Goal: Transaction & Acquisition: Download file/media

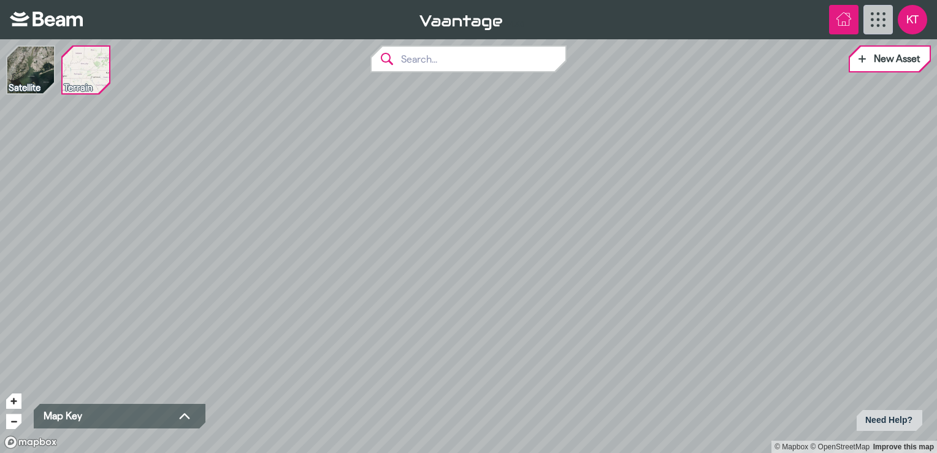
click at [835, 13] on button "Home" at bounding box center [843, 19] width 29 height 29
click at [843, 23] on icon "Home" at bounding box center [844, 19] width 15 height 15
click at [882, 23] on icon "App Menu" at bounding box center [878, 19] width 15 height 15
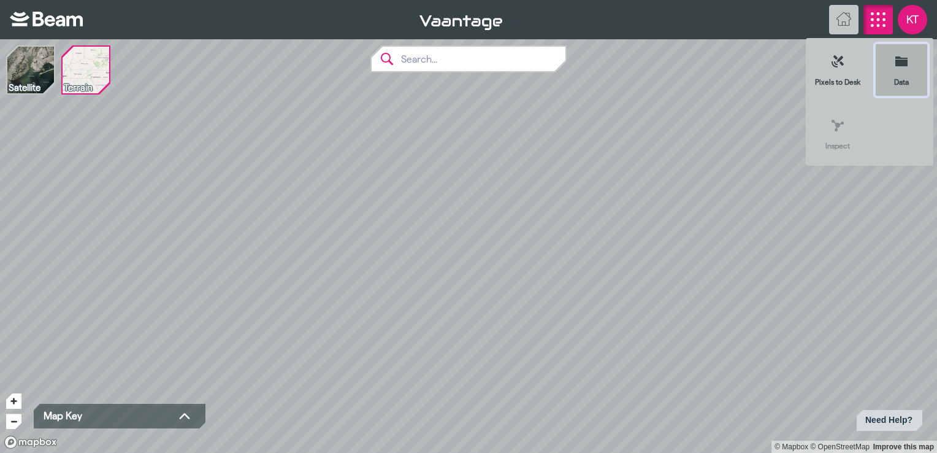
click at [913, 58] on button "Data" at bounding box center [902, 70] width 54 height 54
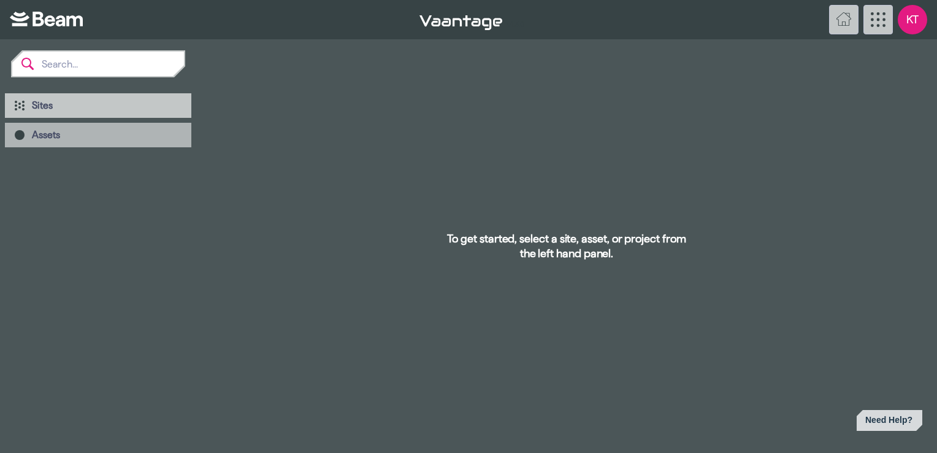
click at [132, 134] on span "Assets" at bounding box center [107, 135] width 150 height 12
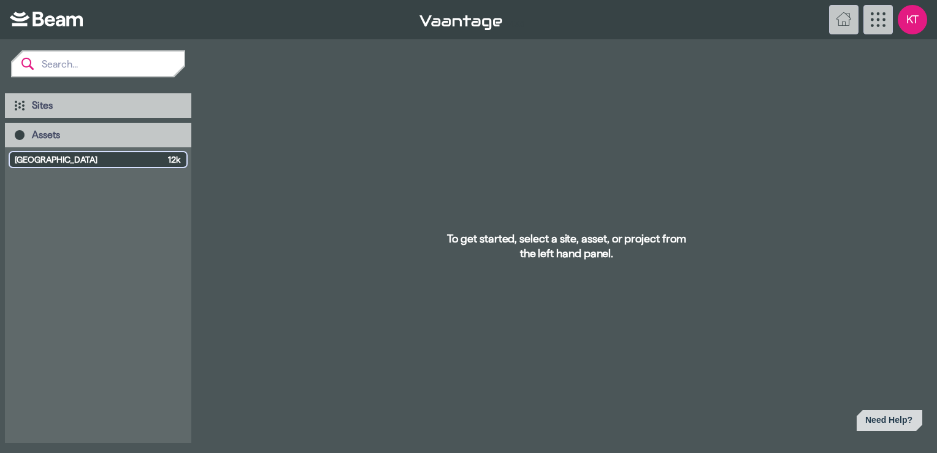
click at [104, 161] on span "[GEOGRAPHIC_DATA]" at bounding box center [89, 159] width 148 height 12
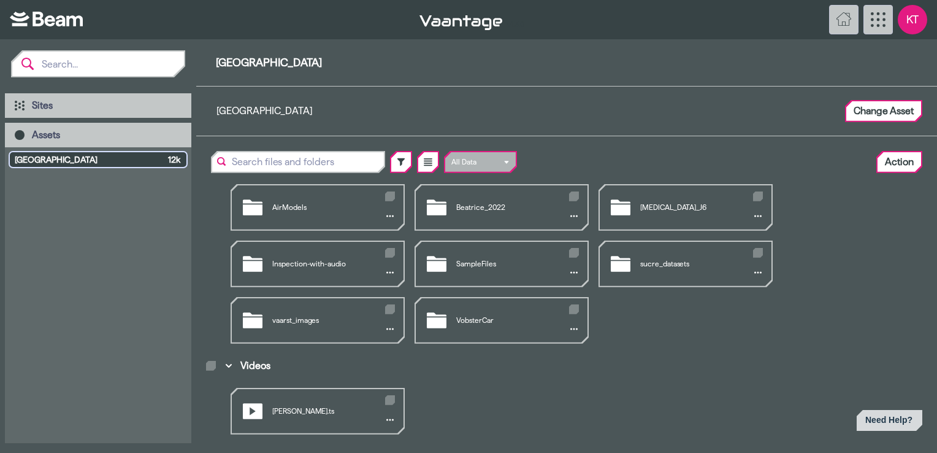
scroll to position [75, 0]
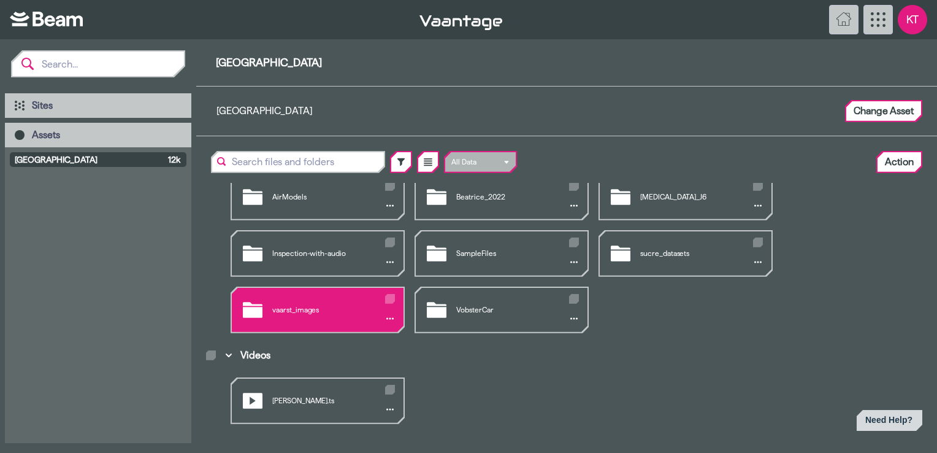
click at [328, 304] on div "vaarst_images" at bounding box center [318, 310] width 172 height 44
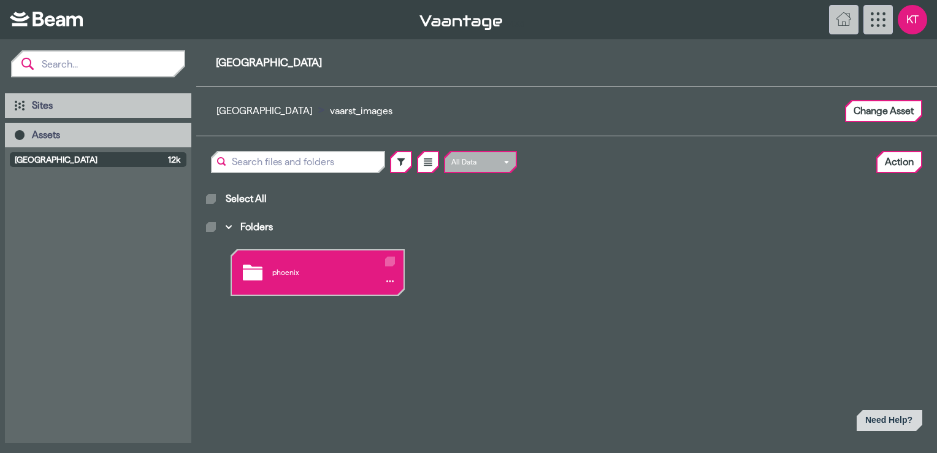
click at [329, 275] on div "phoenix" at bounding box center [318, 272] width 172 height 44
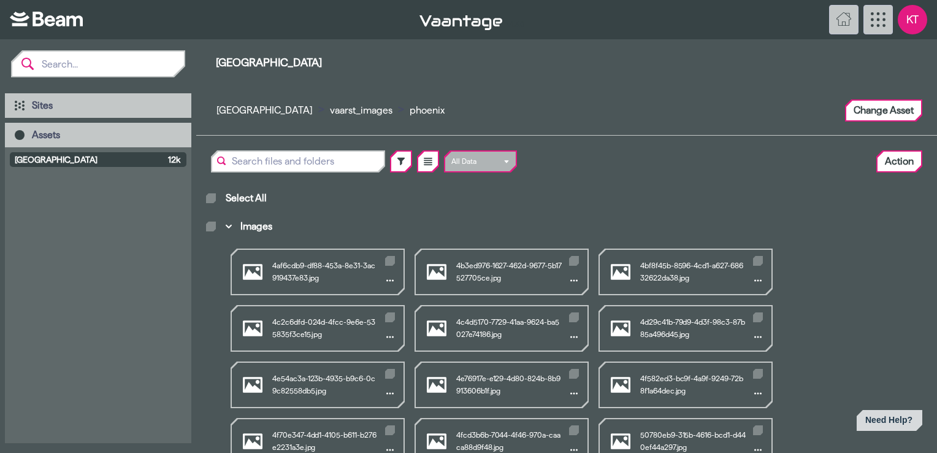
click at [255, 201] on span "Select All" at bounding box center [246, 198] width 41 height 12
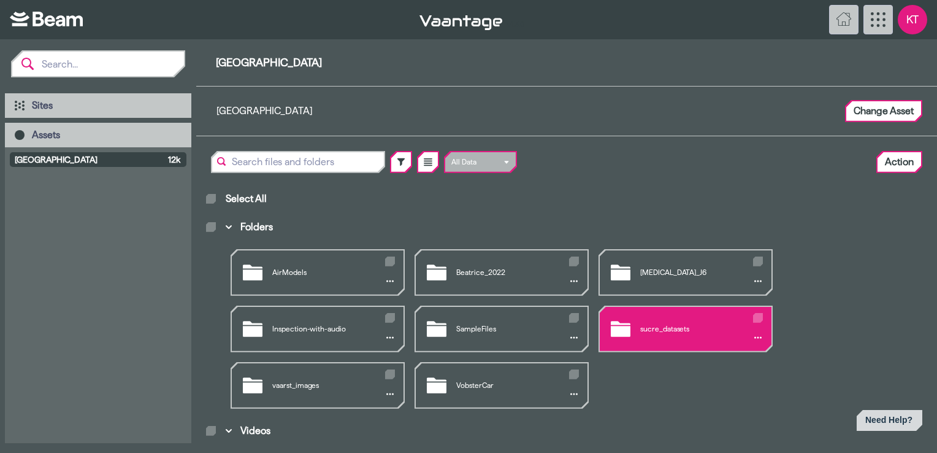
click at [683, 325] on div "sucre_datasets" at bounding box center [686, 329] width 172 height 44
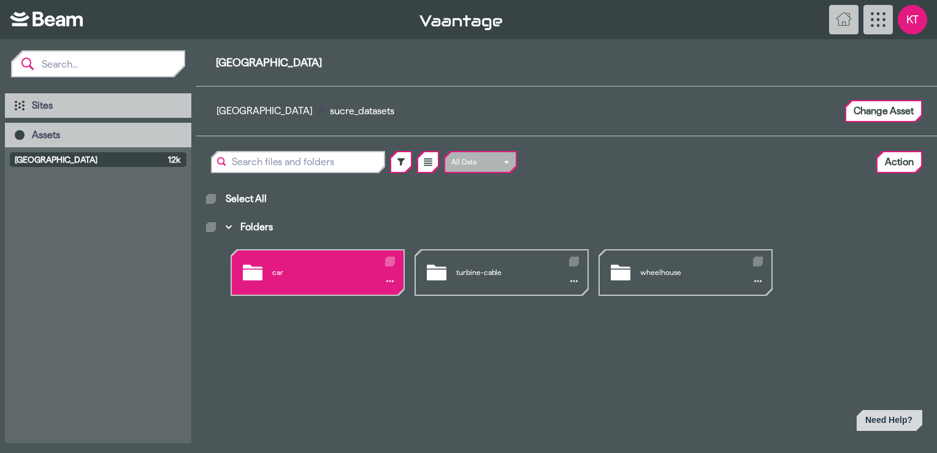
click at [340, 277] on div "car" at bounding box center [318, 272] width 172 height 44
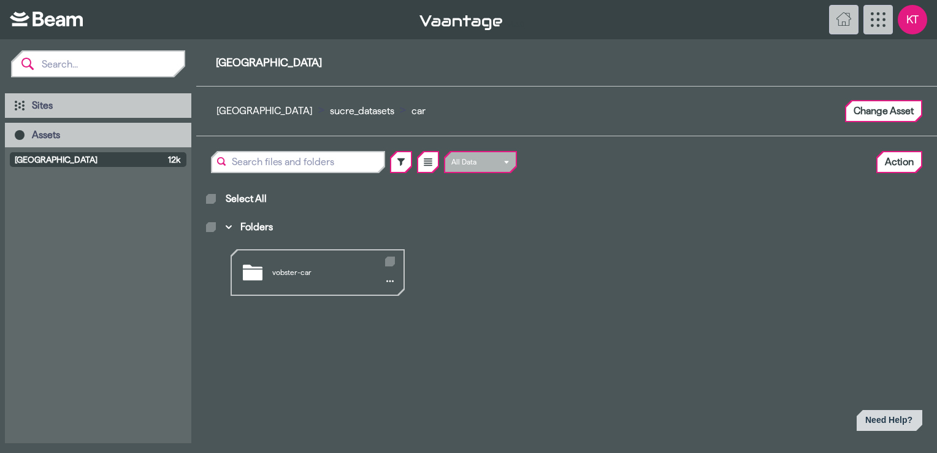
click at [340, 277] on div "vobster-car" at bounding box center [318, 272] width 172 height 44
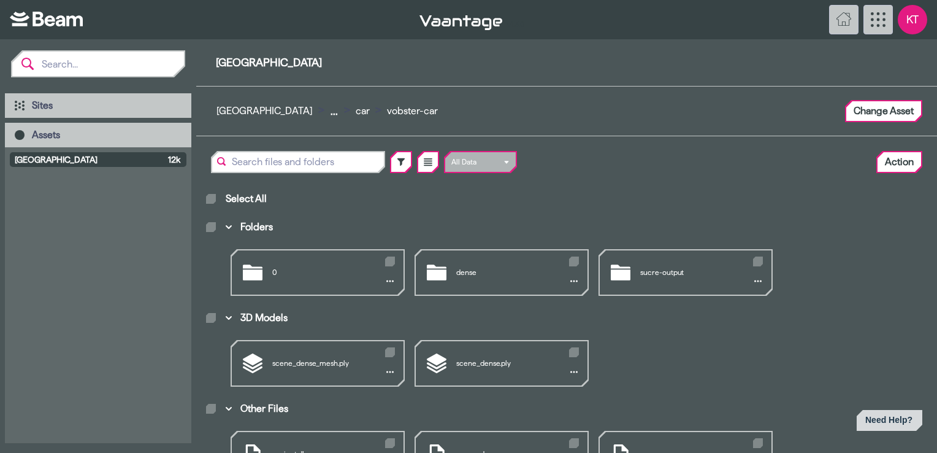
scroll to position [53, 0]
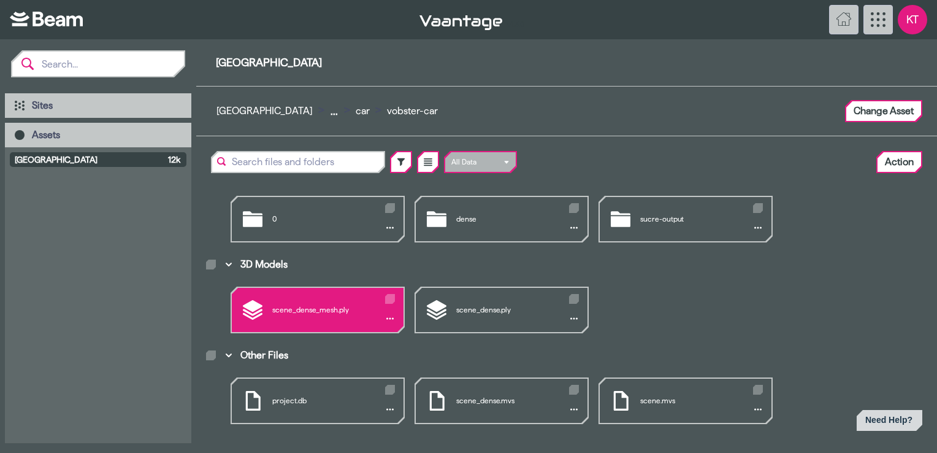
click at [317, 312] on div "scene_dense_mesh.ply" at bounding box center [318, 310] width 172 height 44
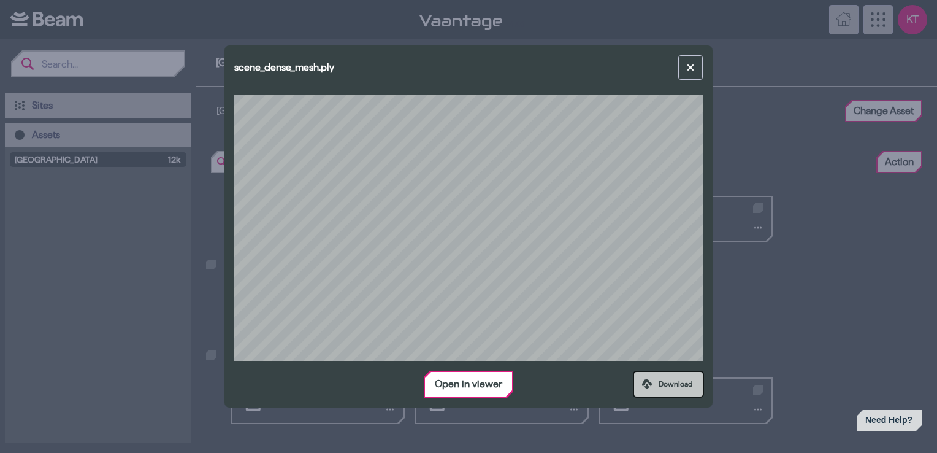
click at [650, 386] on icon at bounding box center [647, 384] width 10 height 10
click at [312, 21] on div "scene_dense_mesh.ply Open in viewer Download" at bounding box center [468, 226] width 937 height 453
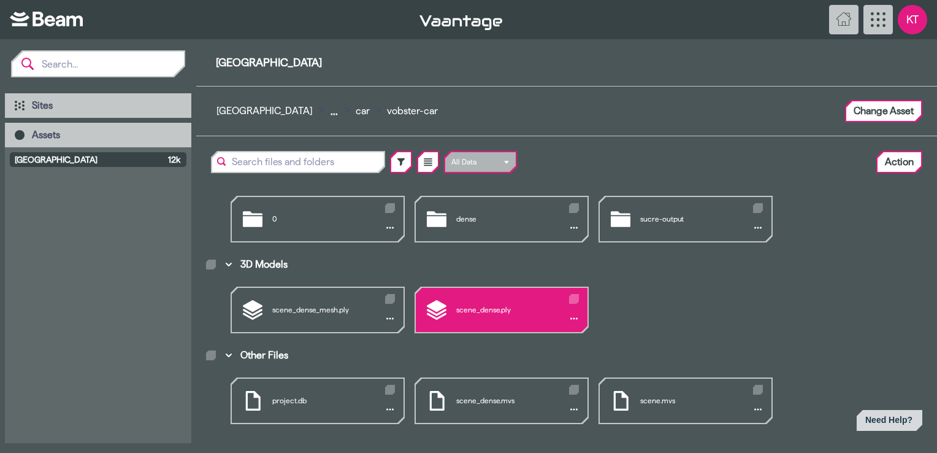
click at [504, 304] on div "scene_dense.ply" at bounding box center [502, 310] width 172 height 44
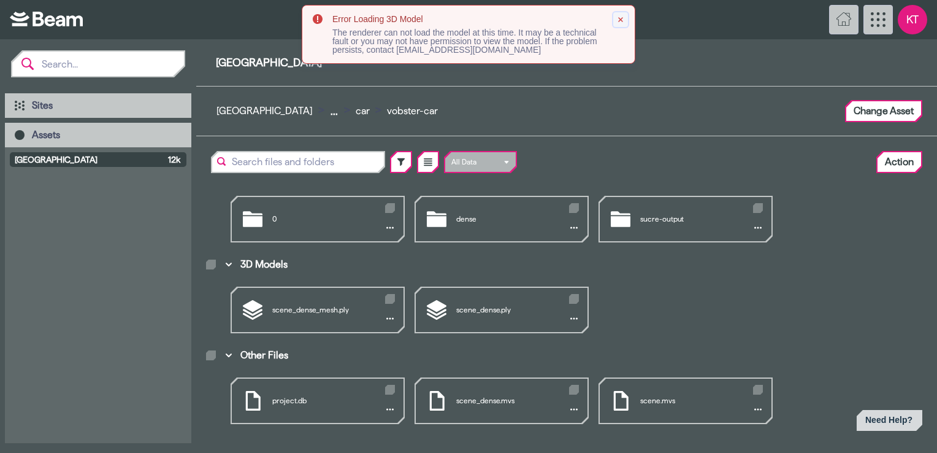
click at [621, 18] on icon at bounding box center [620, 19] width 7 height 7
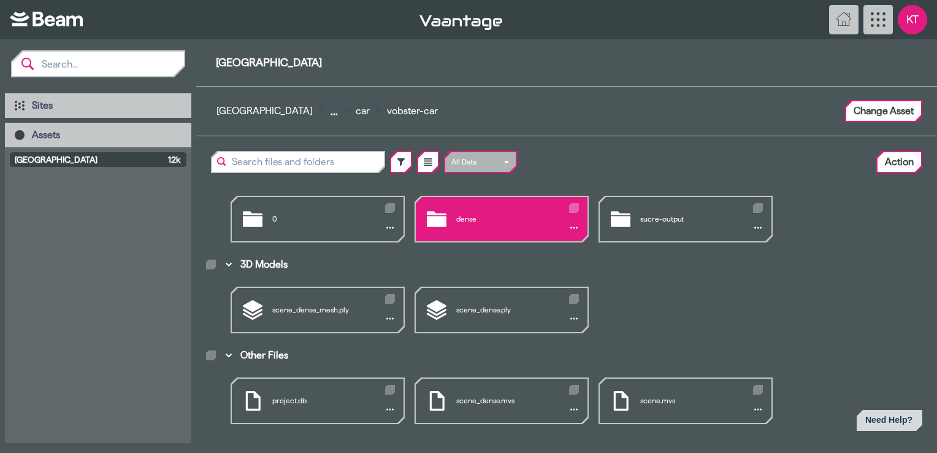
click at [488, 213] on div "dense" at bounding box center [502, 219] width 172 height 44
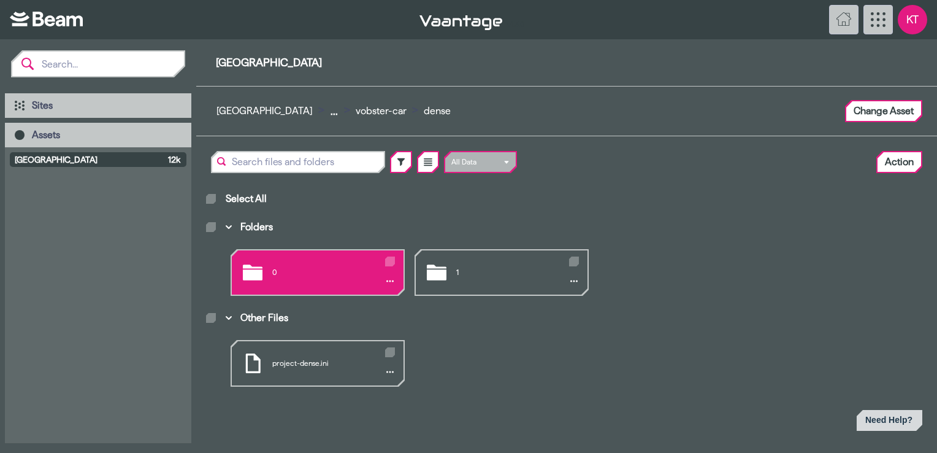
click at [321, 273] on div "0" at bounding box center [318, 272] width 172 height 44
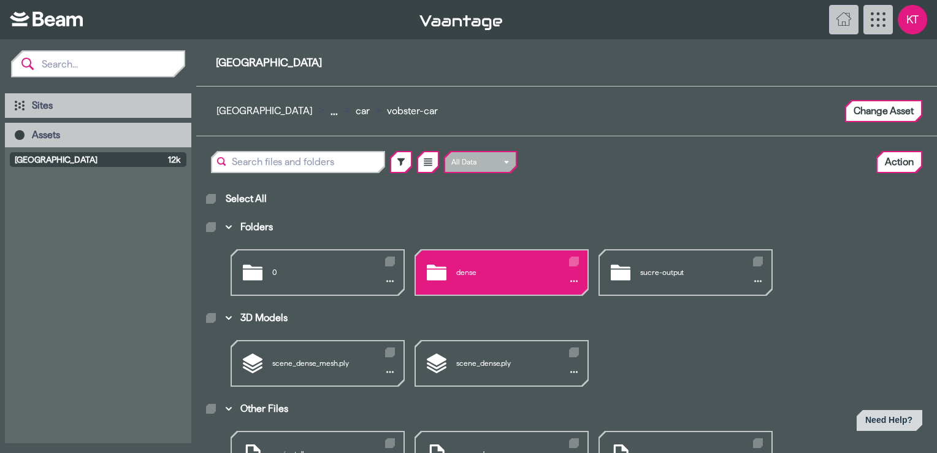
click at [491, 269] on div "dense" at bounding box center [502, 272] width 172 height 44
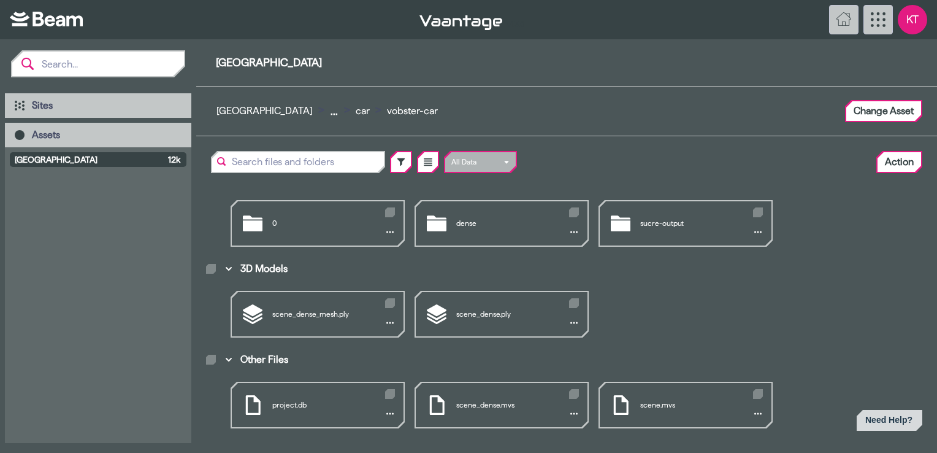
scroll to position [53, 0]
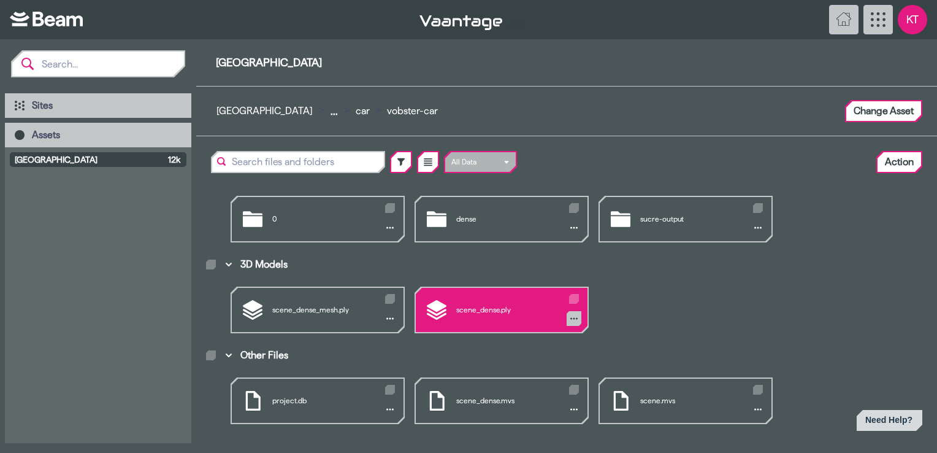
click at [574, 316] on icon "3D Models" at bounding box center [573, 318] width 7 height 7
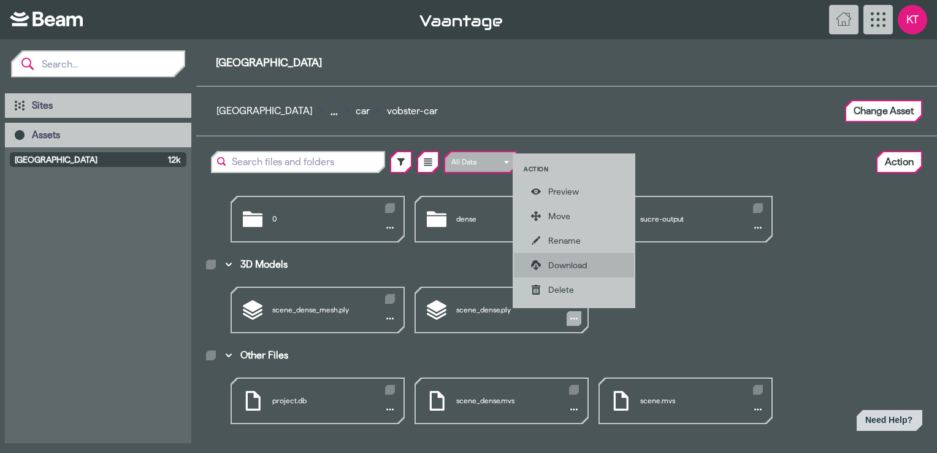
click at [570, 271] on div "Download" at bounding box center [574, 265] width 120 height 25
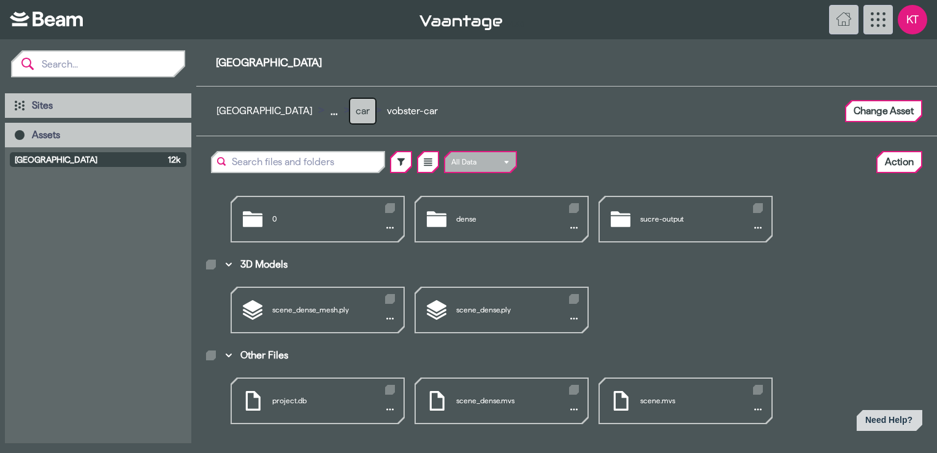
click at [351, 112] on button "car" at bounding box center [362, 111] width 25 height 25
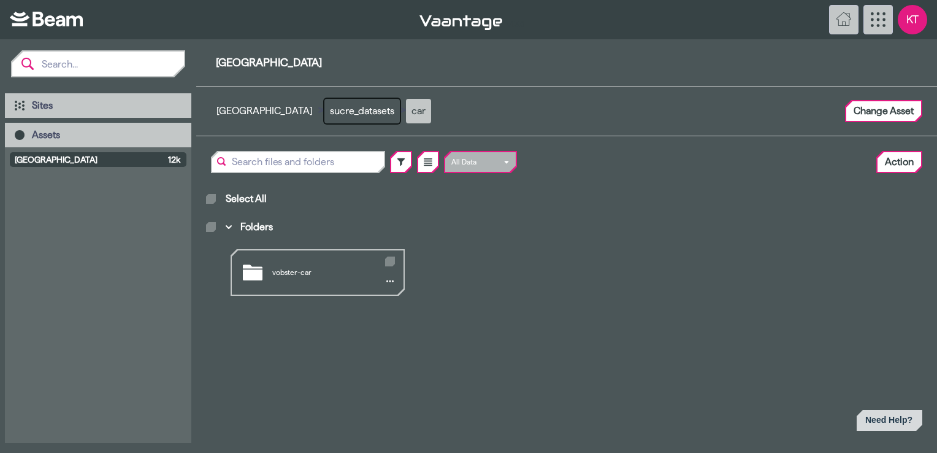
click at [351, 112] on button "sucre_datasets" at bounding box center [361, 111] width 75 height 25
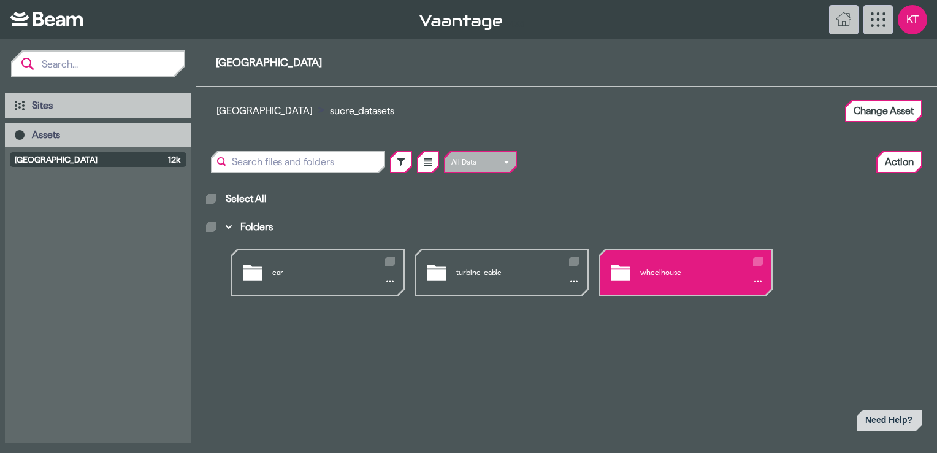
click at [653, 262] on div "wheelhouse" at bounding box center [686, 272] width 172 height 44
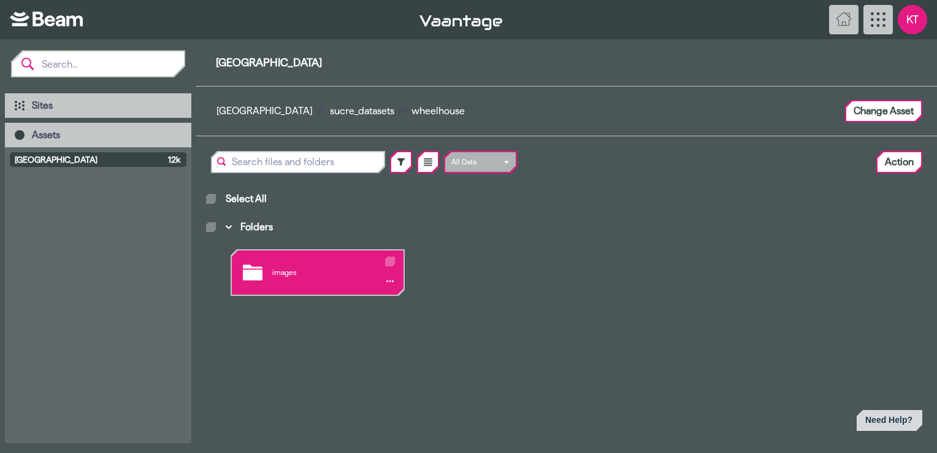
click at [351, 267] on div "images" at bounding box center [318, 272] width 172 height 44
click at [316, 257] on div "vobster-car" at bounding box center [318, 272] width 172 height 44
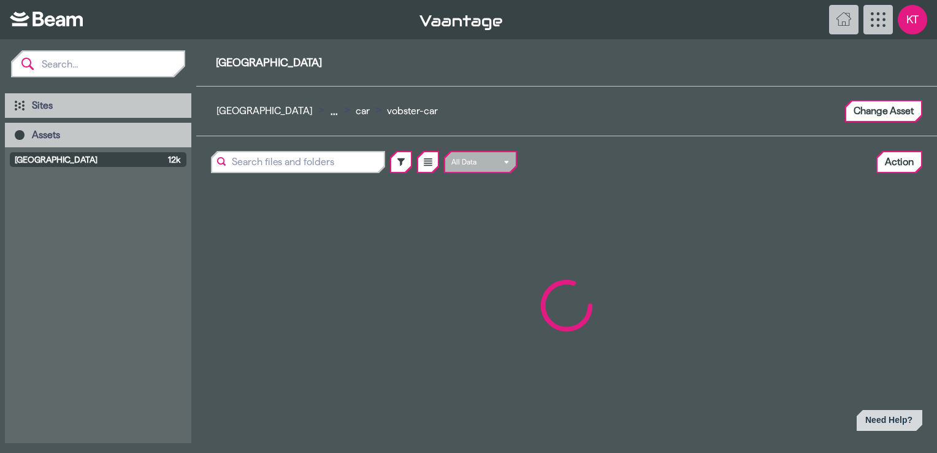
click at [316, 257] on div "Main browser view" at bounding box center [566, 305] width 741 height 245
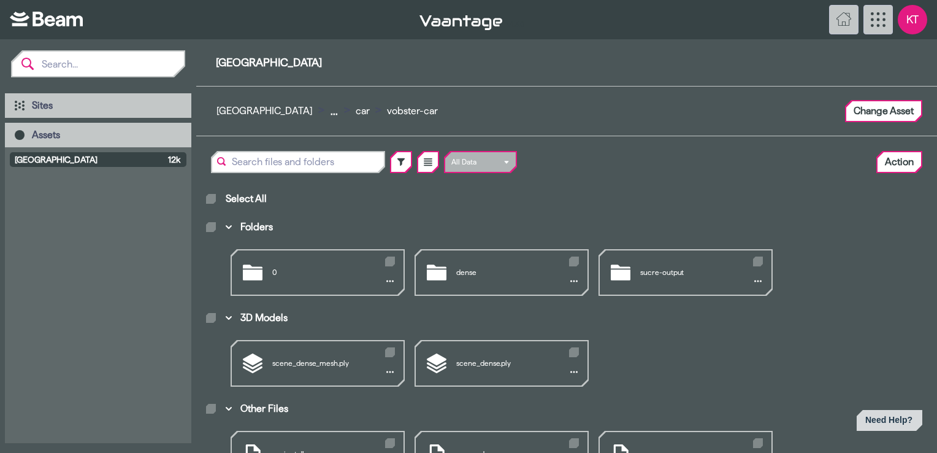
scroll to position [53, 0]
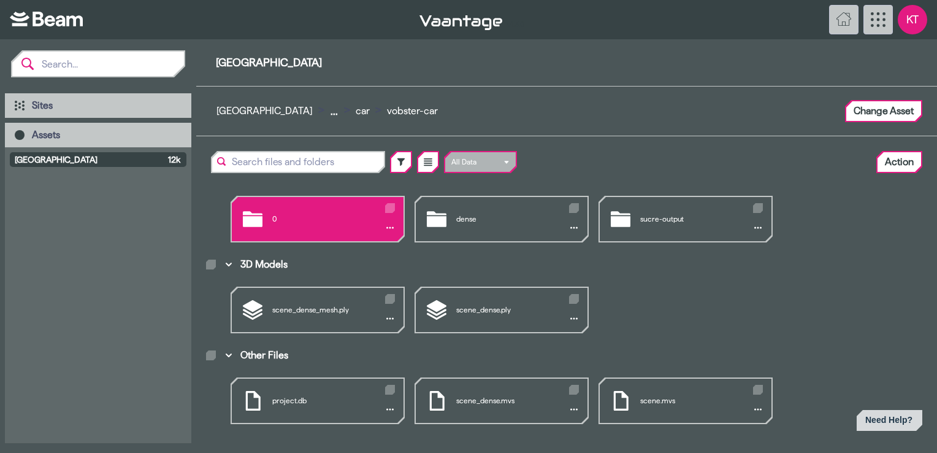
click at [319, 213] on div "0" at bounding box center [318, 219] width 172 height 44
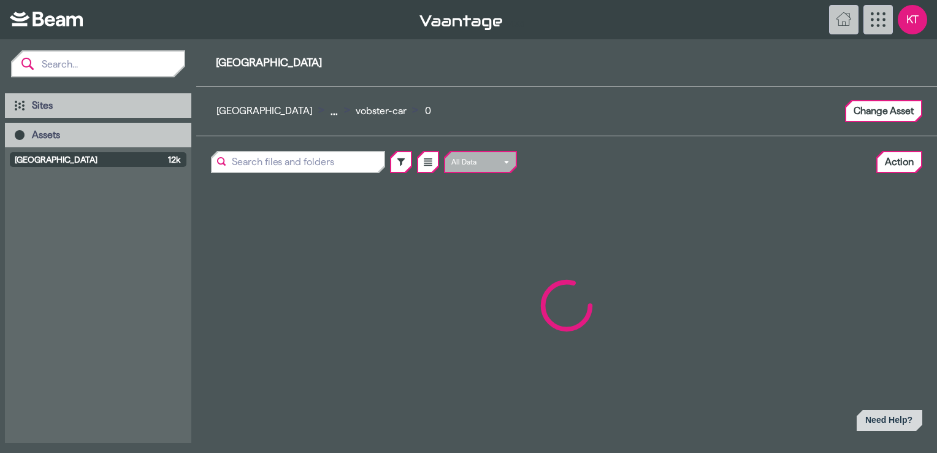
click at [319, 213] on div "Main browser view" at bounding box center [566, 305] width 741 height 245
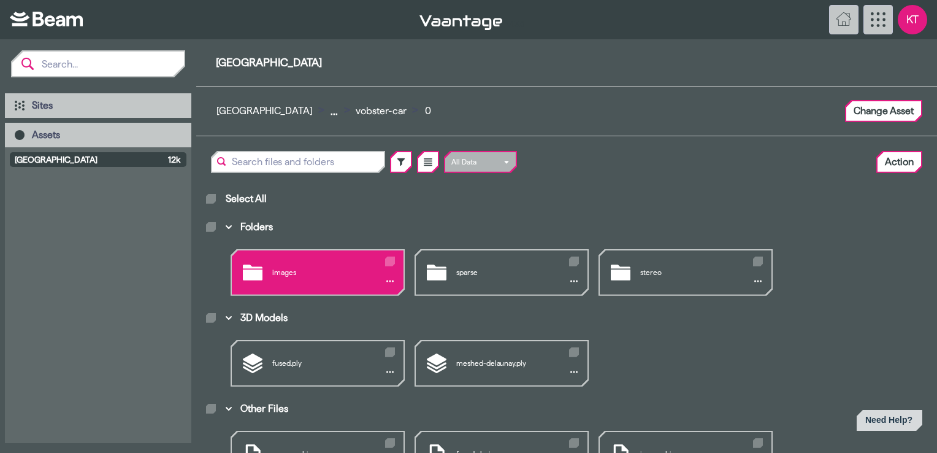
click at [337, 281] on div "images" at bounding box center [318, 272] width 172 height 44
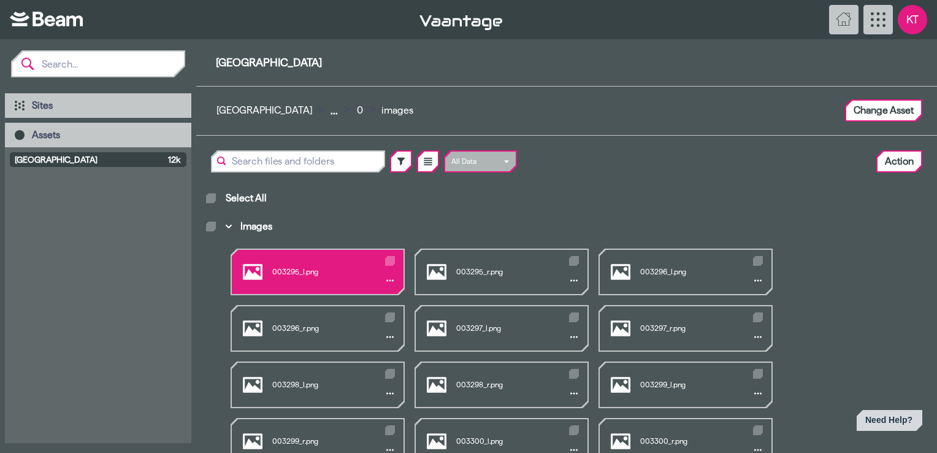
click at [324, 275] on div "003295_l.png" at bounding box center [318, 272] width 172 height 44
click at [324, 275] on body "v 1.3.0 KT Sites Assets [GEOGRAPHIC_DATA] 12k [GEOGRAPHIC_DATA] [GEOGRAPHIC_DAT…" at bounding box center [468, 226] width 937 height 453
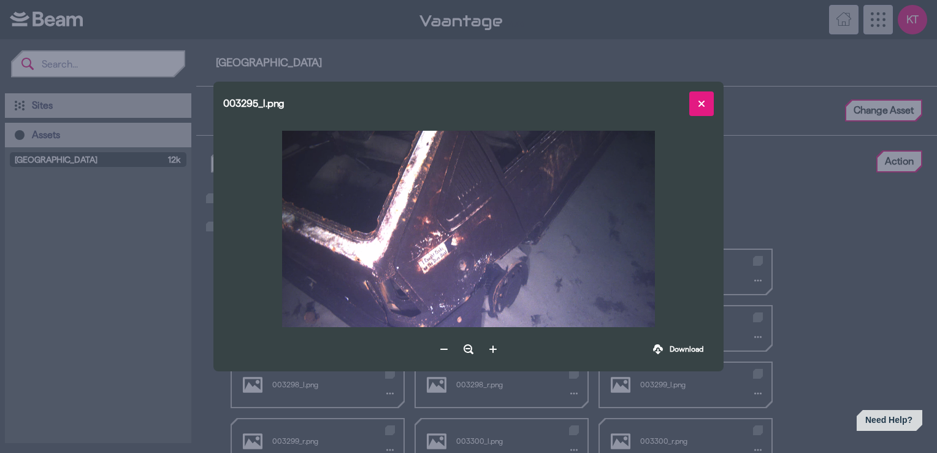
click at [701, 99] on icon at bounding box center [702, 104] width 10 height 10
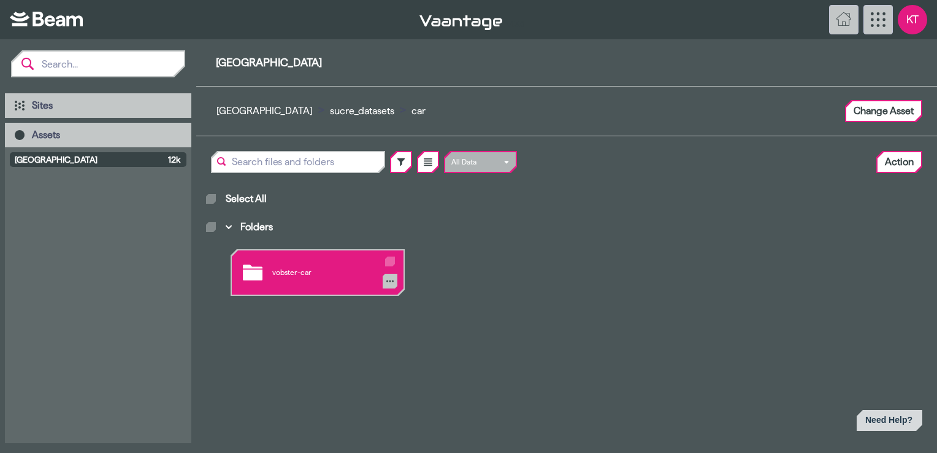
click at [392, 281] on icon "Folders" at bounding box center [389, 281] width 7 height 2
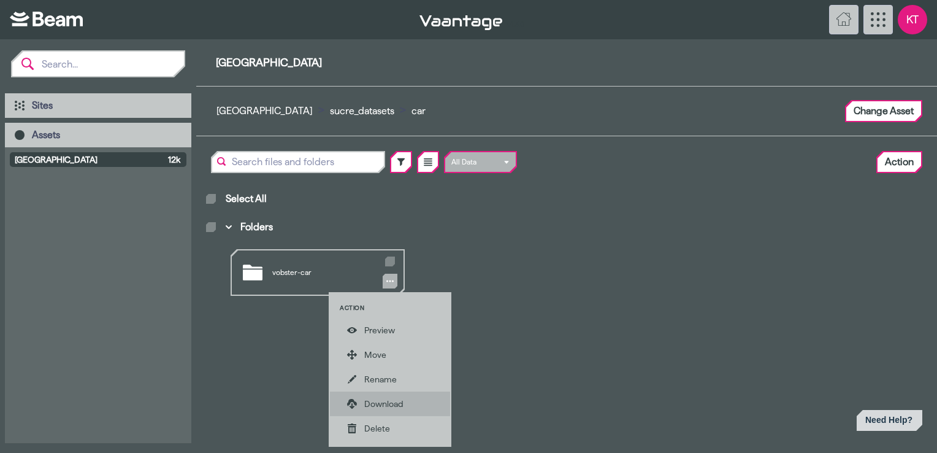
click at [380, 401] on div "Download" at bounding box center [398, 403] width 69 height 12
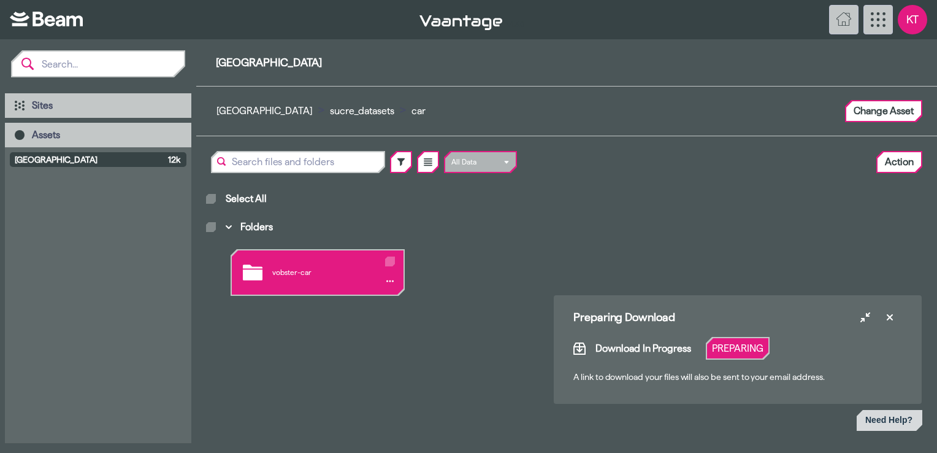
click at [304, 270] on div "vobster-car" at bounding box center [318, 272] width 172 height 44
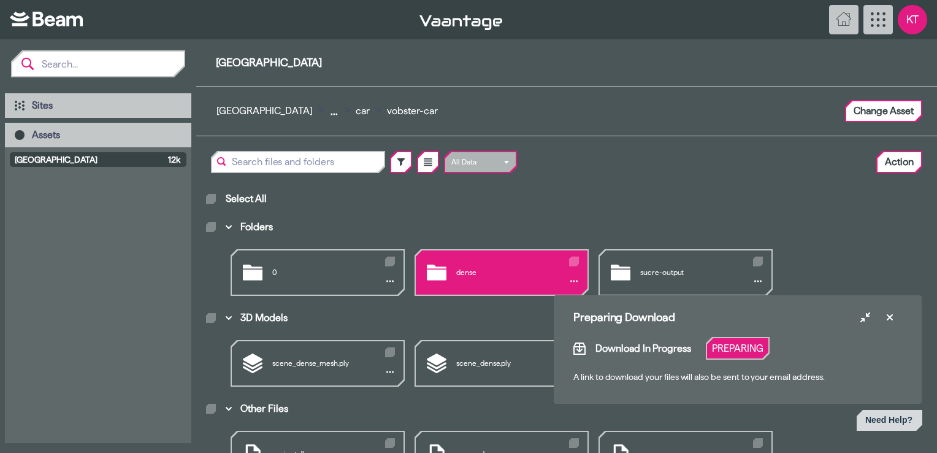
click at [491, 264] on div "dense" at bounding box center [502, 272] width 172 height 44
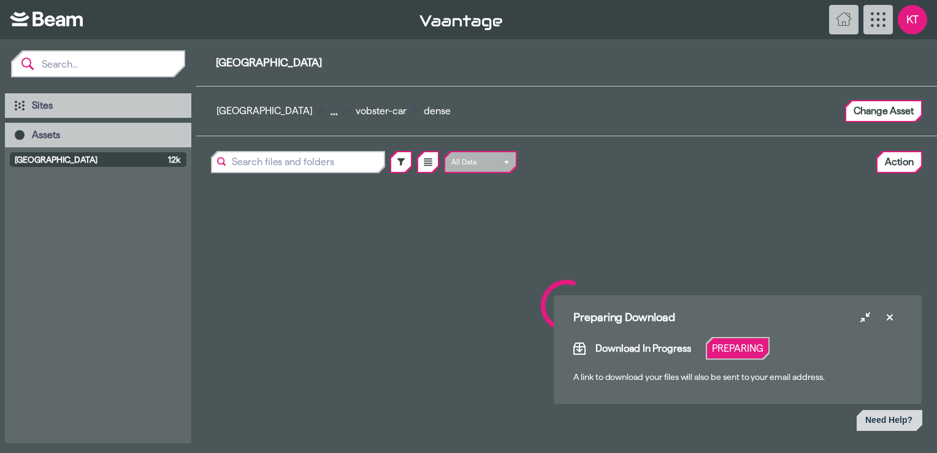
click at [491, 264] on div "Main browser view" at bounding box center [566, 305] width 741 height 245
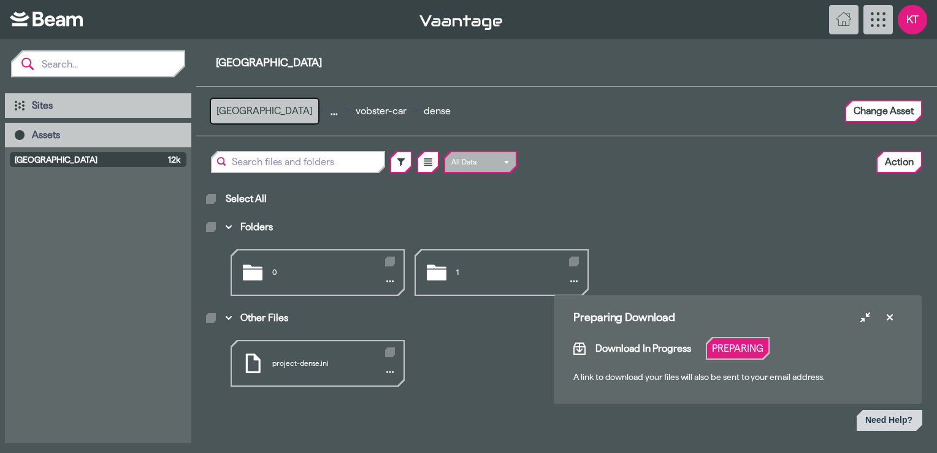
click at [260, 117] on button "[GEOGRAPHIC_DATA]" at bounding box center [264, 111] width 107 height 25
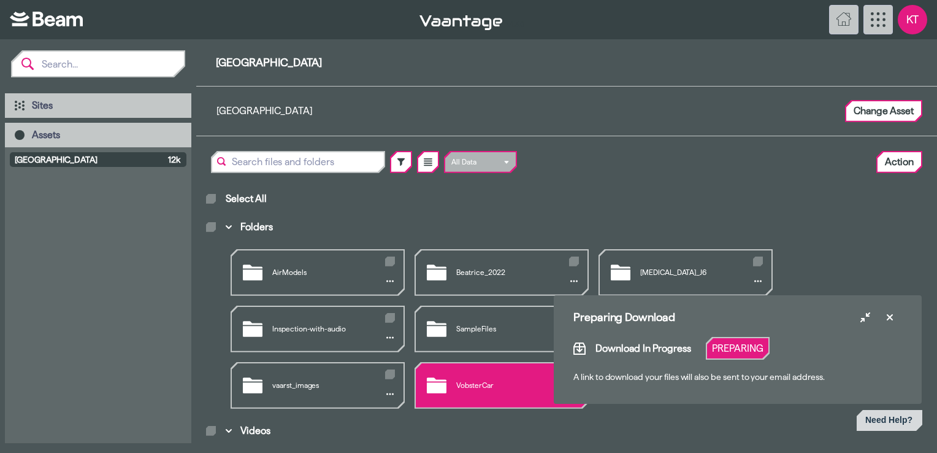
click at [456, 387] on div "VobsterCar" at bounding box center [502, 385] width 172 height 44
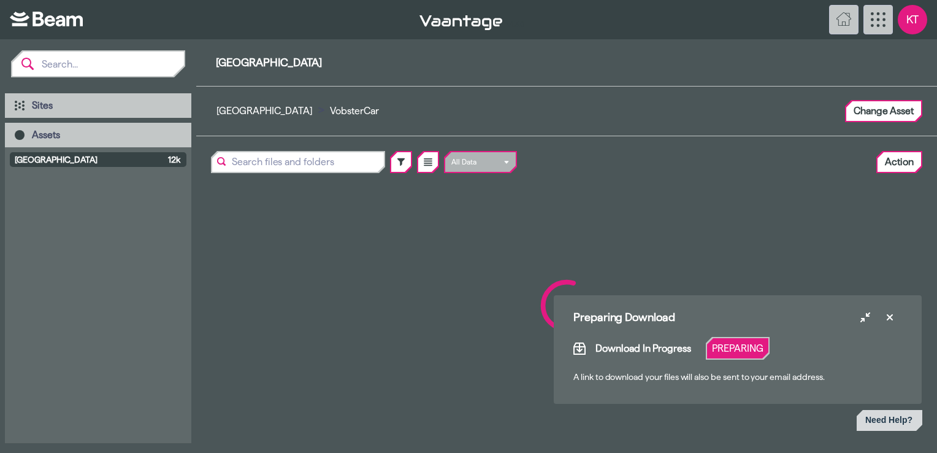
click at [456, 387] on div "Main browser view" at bounding box center [566, 305] width 741 height 245
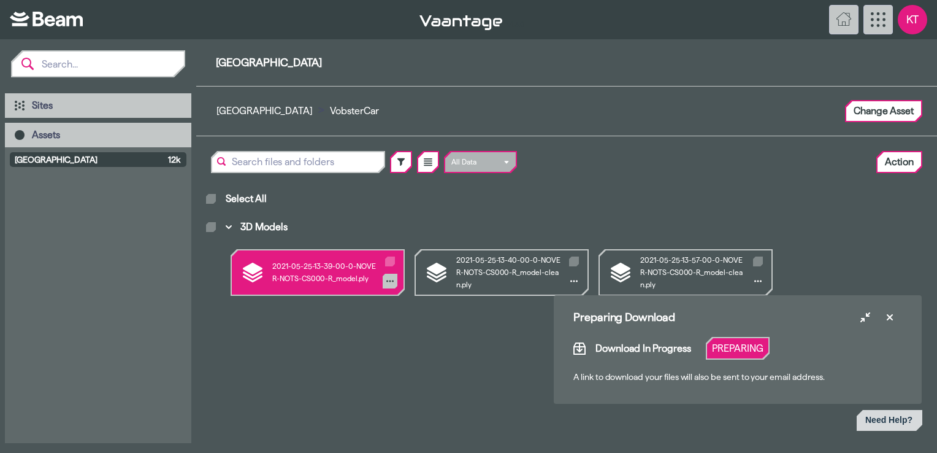
drag, startPoint x: 456, startPoint y: 387, endPoint x: 388, endPoint y: 279, distance: 127.6
click at [388, 279] on icon "3D Models" at bounding box center [389, 280] width 7 height 7
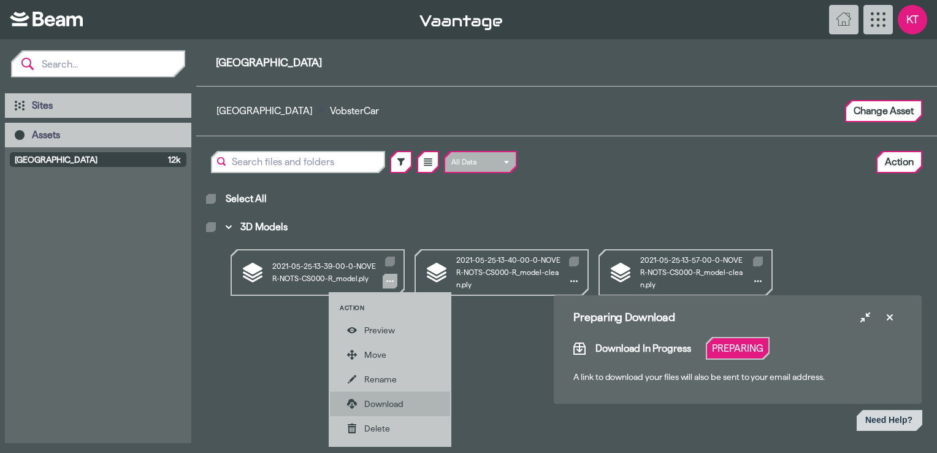
click at [397, 405] on div "Download" at bounding box center [398, 403] width 69 height 12
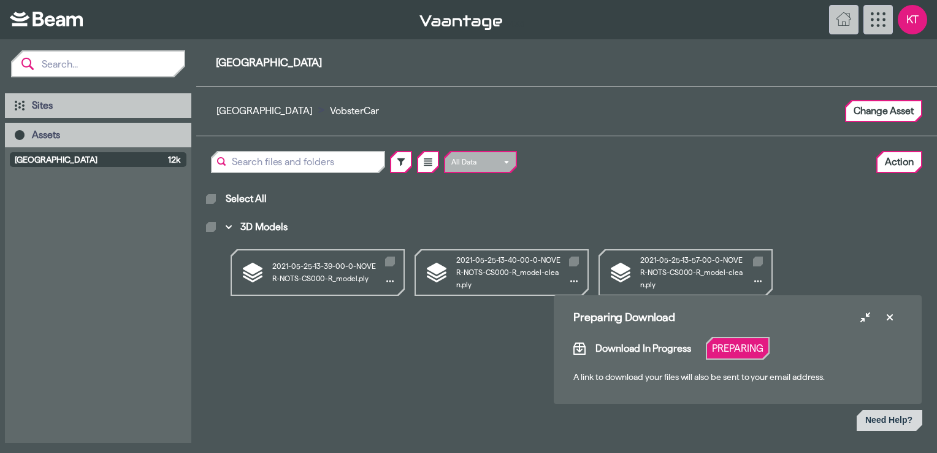
click at [475, 345] on div "Main browser view" at bounding box center [566, 361] width 721 height 113
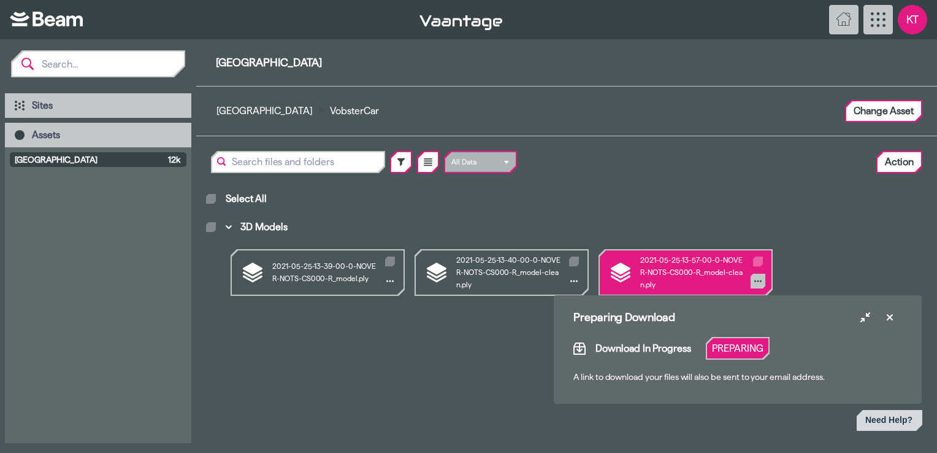
click at [756, 279] on icon "3D Models" at bounding box center [757, 280] width 7 height 7
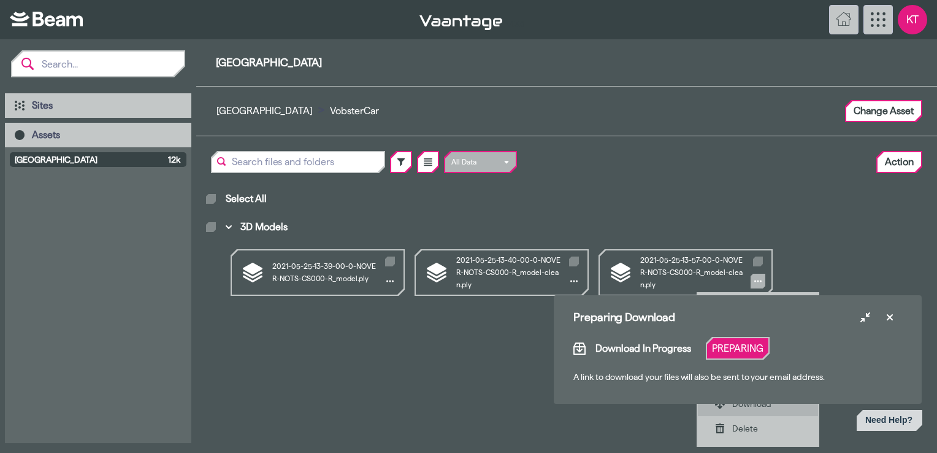
click at [749, 407] on div "Download" at bounding box center [766, 403] width 69 height 12
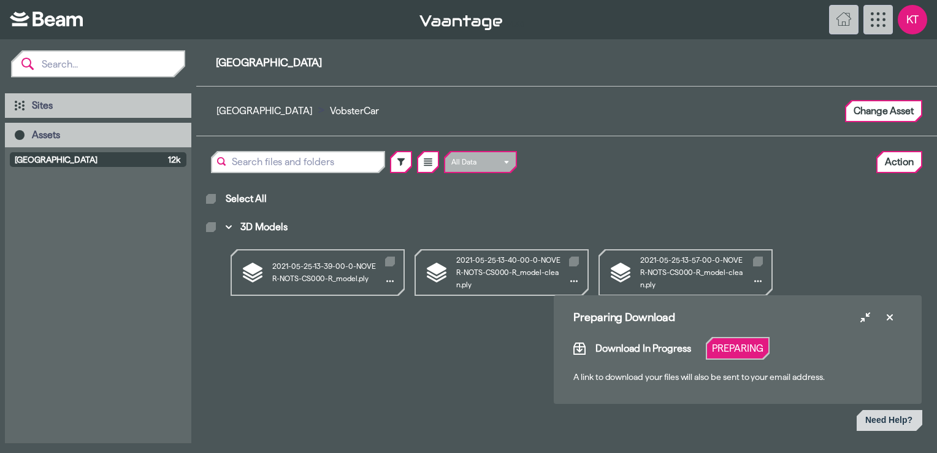
click at [867, 250] on section "2021-05-25-13-39-00-0-NOVER-NOTS-CS000-R_model.ply 2021-05-25-13-40-00-0-NOVER-…" at bounding box center [566, 267] width 721 height 56
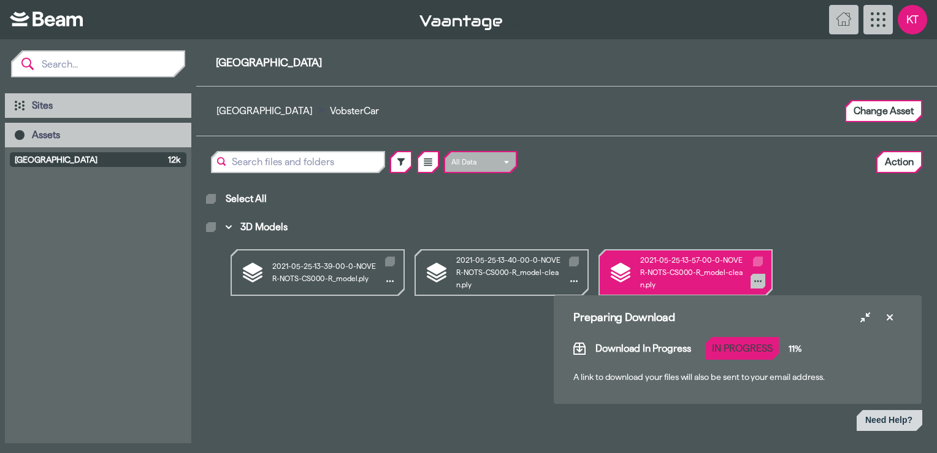
click at [761, 284] on icon "3D Models" at bounding box center [757, 280] width 7 height 7
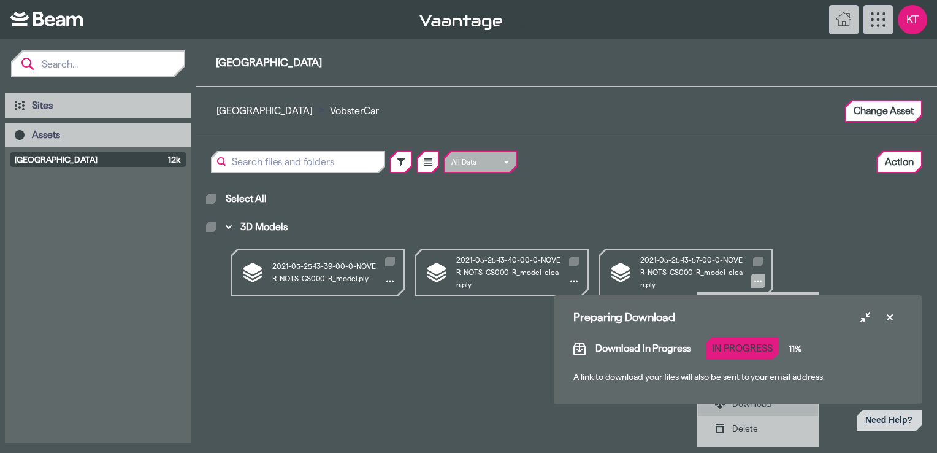
click at [754, 410] on div "Download" at bounding box center [758, 403] width 120 height 25
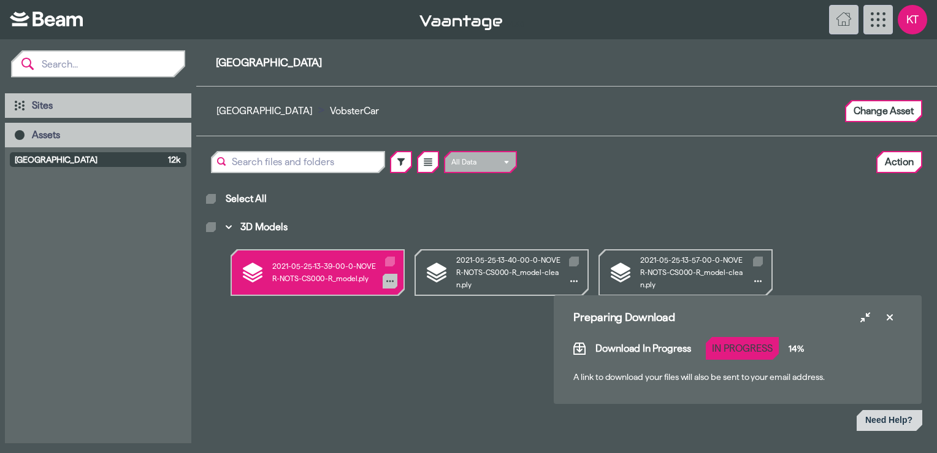
click at [387, 283] on icon "3D Models" at bounding box center [389, 280] width 7 height 7
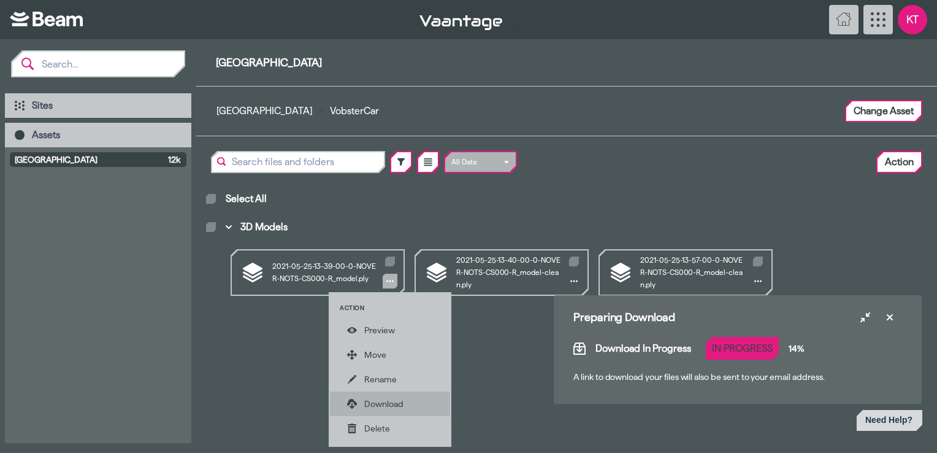
click at [397, 395] on div "Download" at bounding box center [390, 403] width 120 height 25
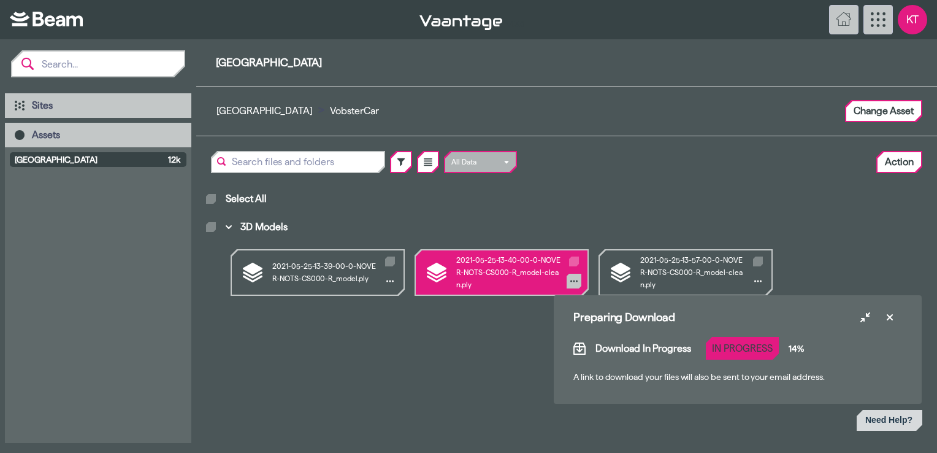
click at [573, 282] on icon "3D Models" at bounding box center [573, 280] width 7 height 7
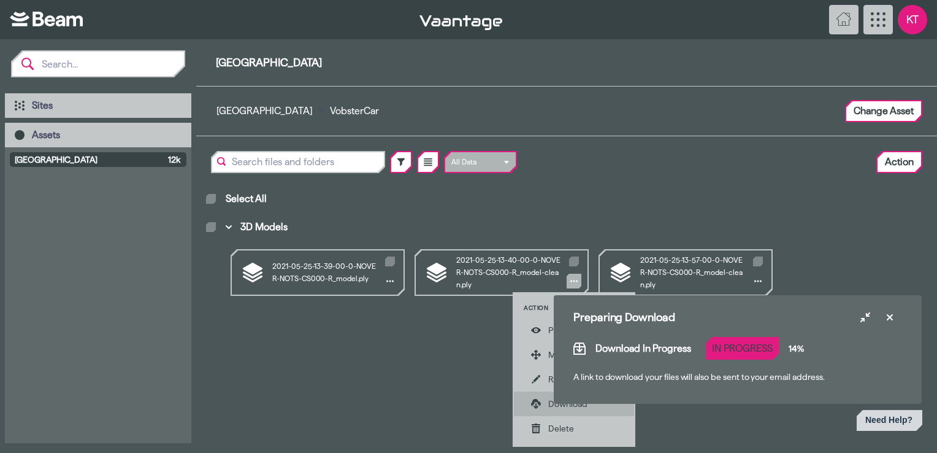
click at [548, 401] on div "Download" at bounding box center [582, 403] width 69 height 12
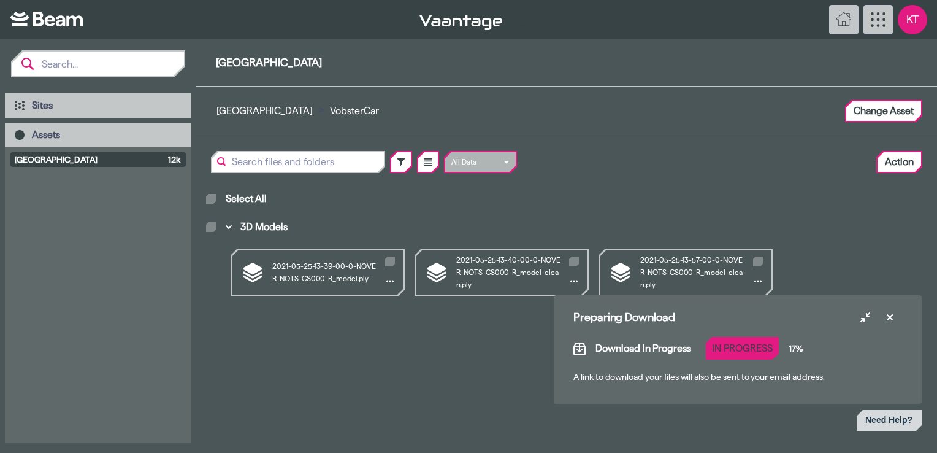
click at [282, 353] on div "Main browser view" at bounding box center [566, 361] width 721 height 113
click at [74, 161] on span "[GEOGRAPHIC_DATA]" at bounding box center [89, 159] width 148 height 12
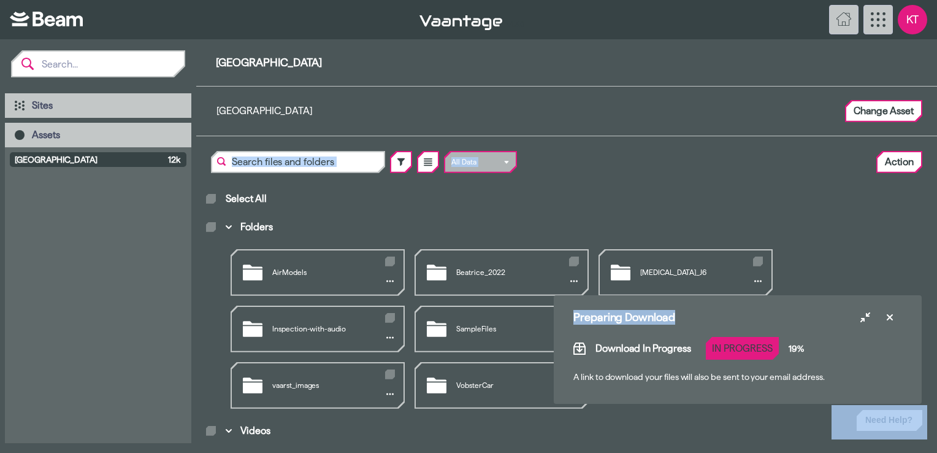
drag, startPoint x: 721, startPoint y: 299, endPoint x: 553, endPoint y: 40, distance: 309.1
click at [553, 40] on body "v 1.3.0 KT Sites Assets [GEOGRAPHIC_DATA] 12k [GEOGRAPHIC_DATA] [GEOGRAPHIC_DAT…" at bounding box center [468, 226] width 937 height 453
click at [874, 259] on section "AirModels Beatrice_2022 [MEDICAL_DATA]_J6 Inspection-with-audio SampleFiles suc…" at bounding box center [566, 323] width 721 height 169
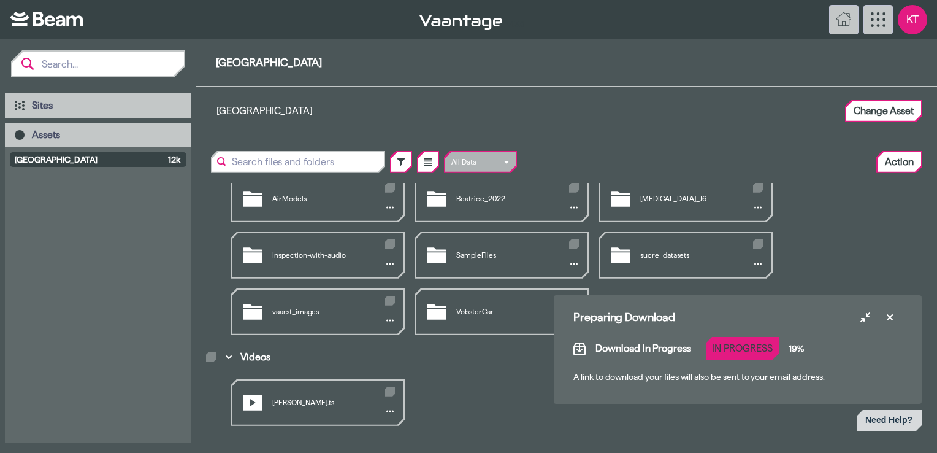
scroll to position [75, 0]
